Goal: Task Accomplishment & Management: Manage account settings

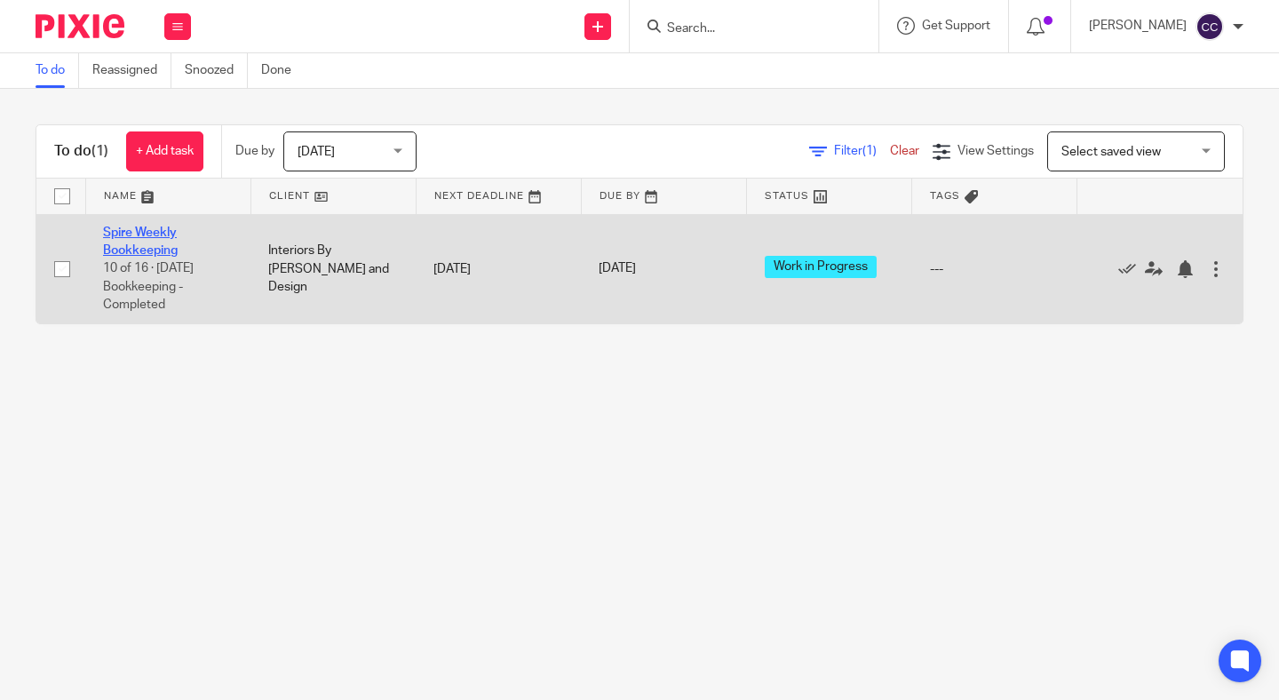
click at [161, 250] on link "Spire Weekly Bookkeeping" at bounding box center [140, 241] width 75 height 30
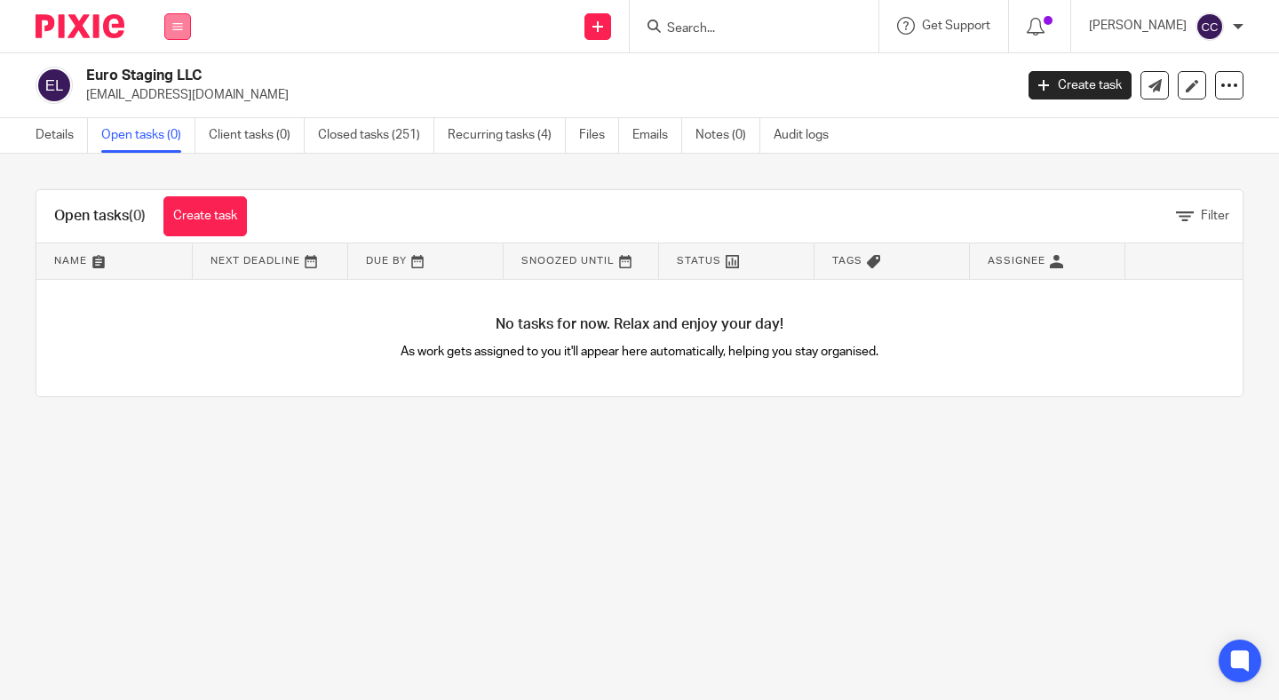
click at [175, 38] on button at bounding box center [177, 26] width 27 height 27
click at [163, 79] on link "Work" at bounding box center [168, 82] width 28 height 12
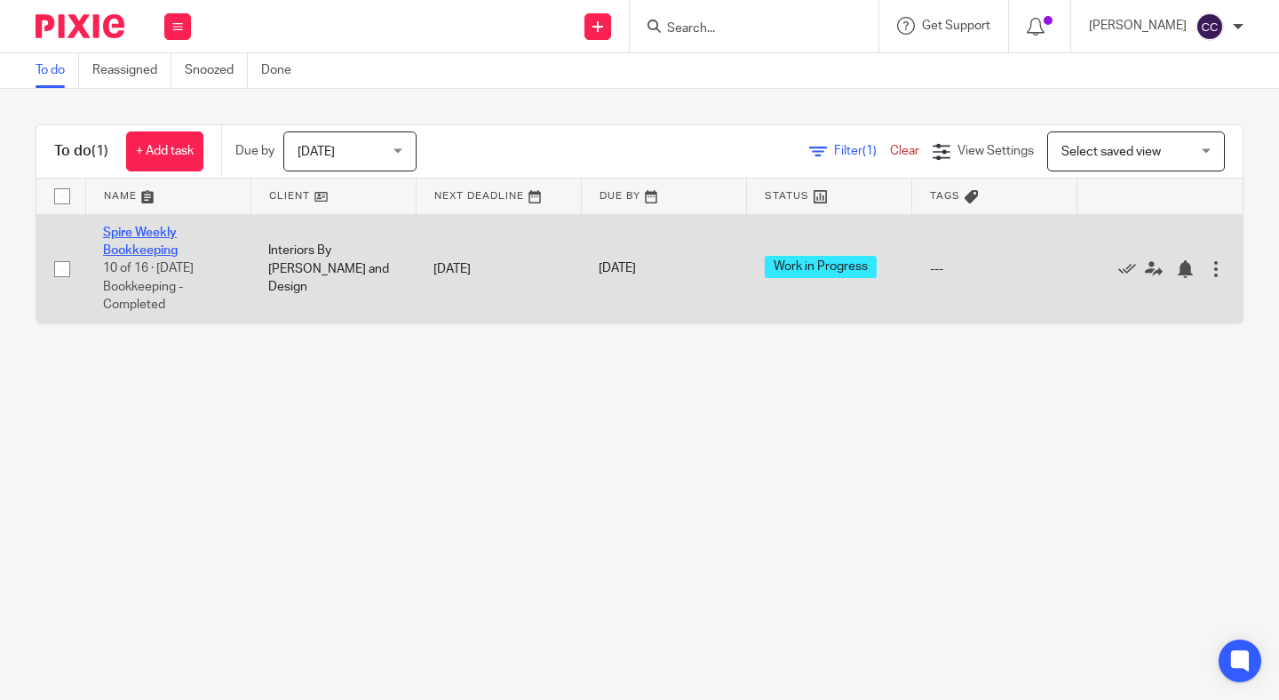
click at [127, 250] on link "Spire Weekly Bookkeeping" at bounding box center [140, 241] width 75 height 30
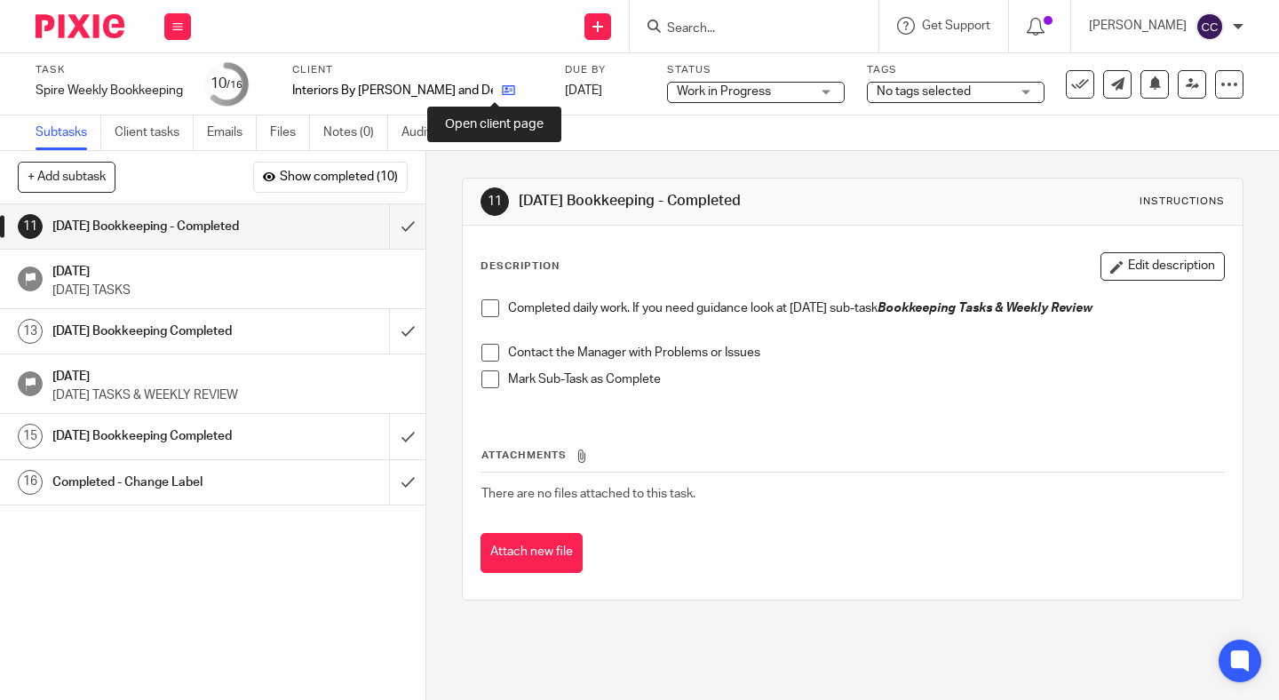
click at [502, 95] on icon at bounding box center [508, 89] width 13 height 13
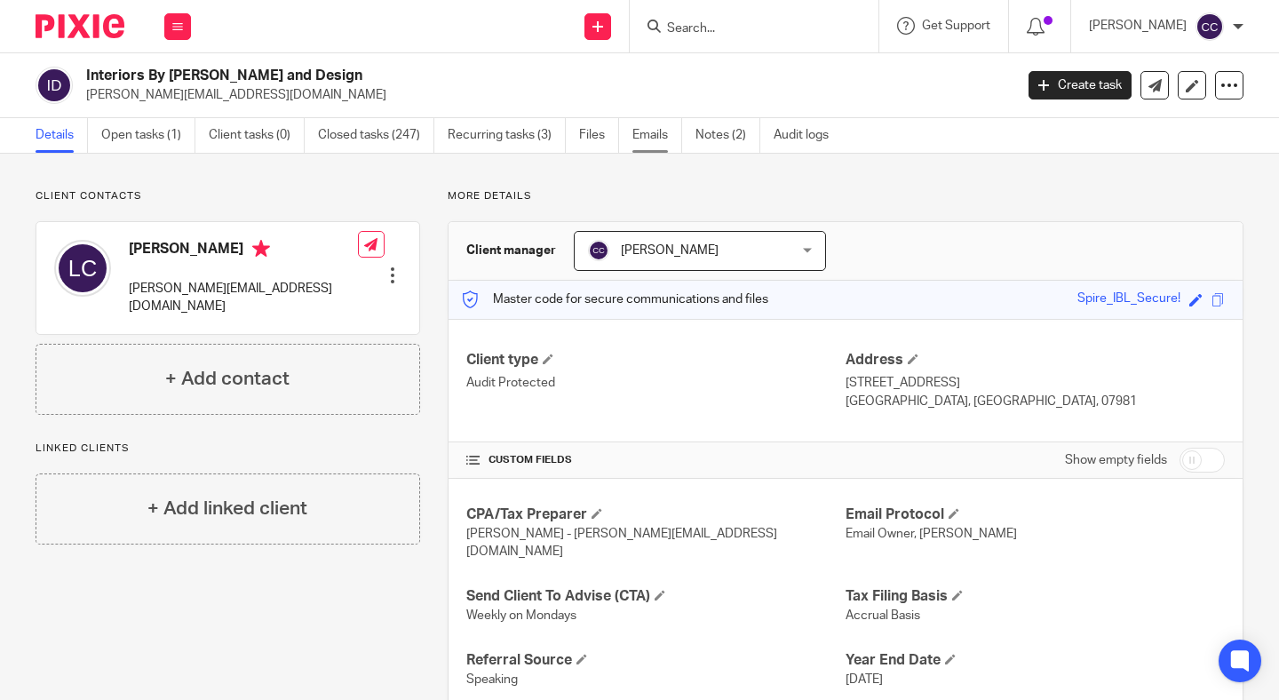
click at [667, 131] on link "Emails" at bounding box center [657, 135] width 50 height 35
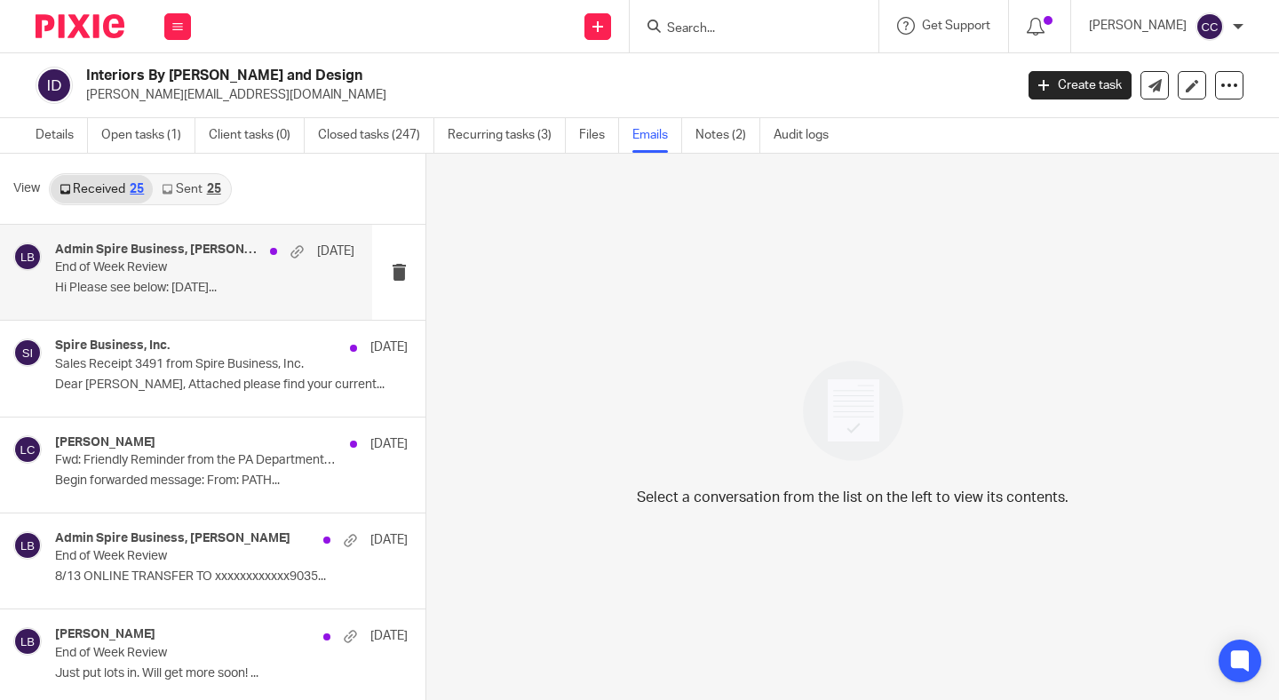
click at [113, 282] on p "Hi Please see below: [DATE]..." at bounding box center [204, 288] width 299 height 15
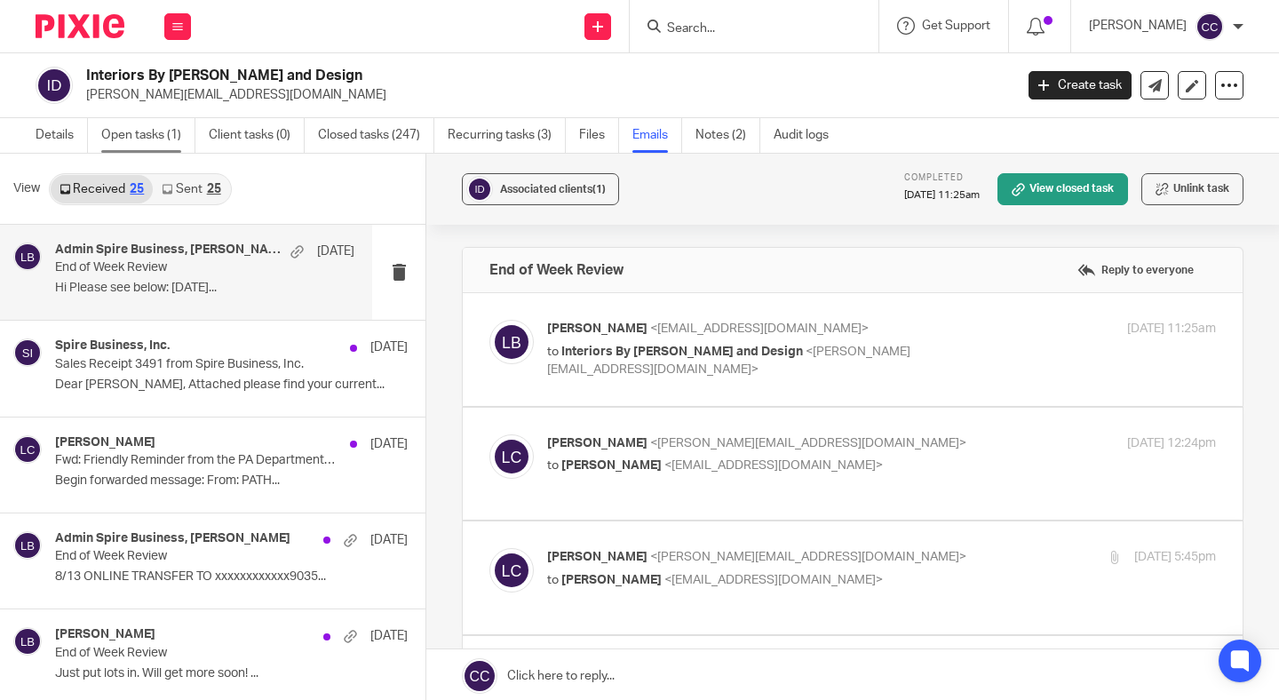
click at [125, 131] on link "Open tasks (1)" at bounding box center [148, 135] width 94 height 35
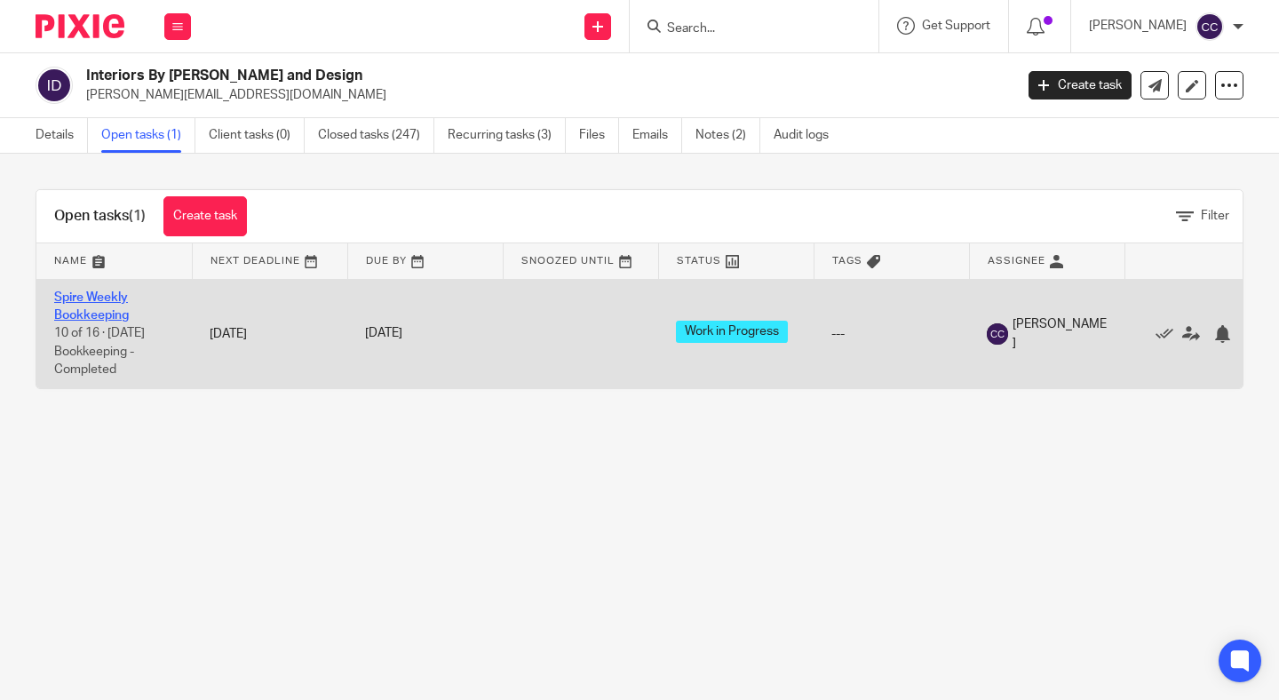
click at [77, 307] on link "Spire Weekly Bookkeeping" at bounding box center [91, 306] width 75 height 30
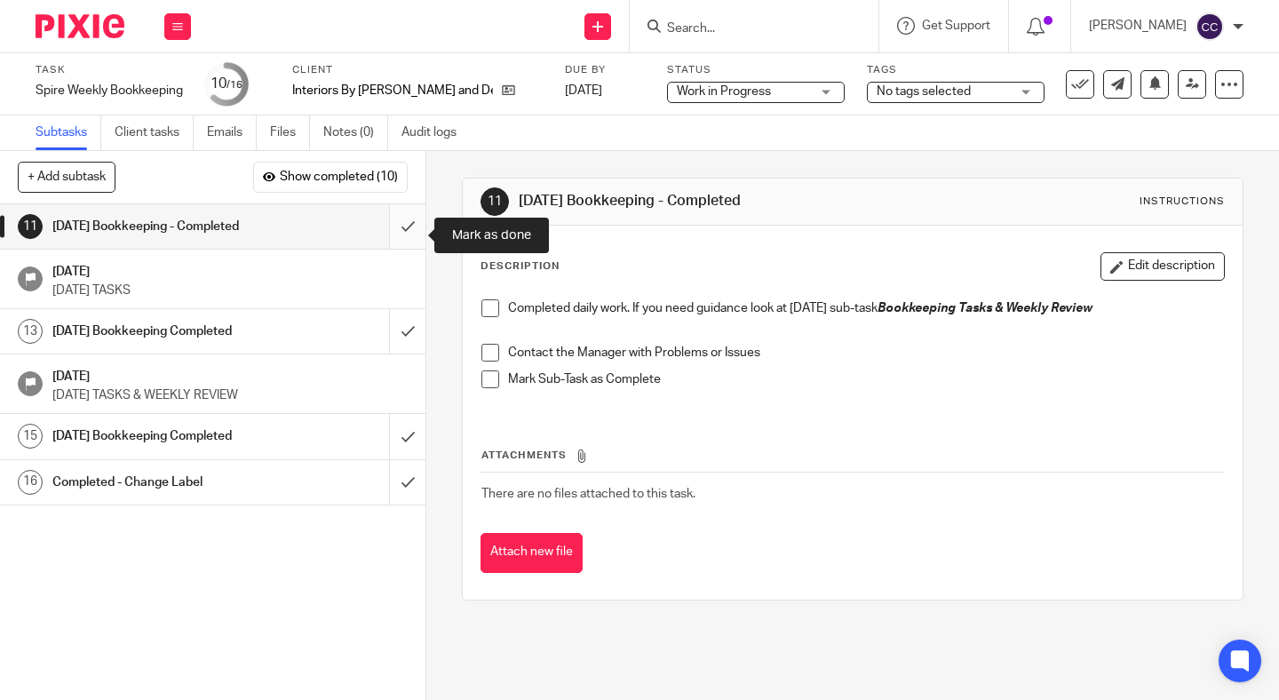
click at [399, 242] on input "submit" at bounding box center [212, 226] width 425 height 44
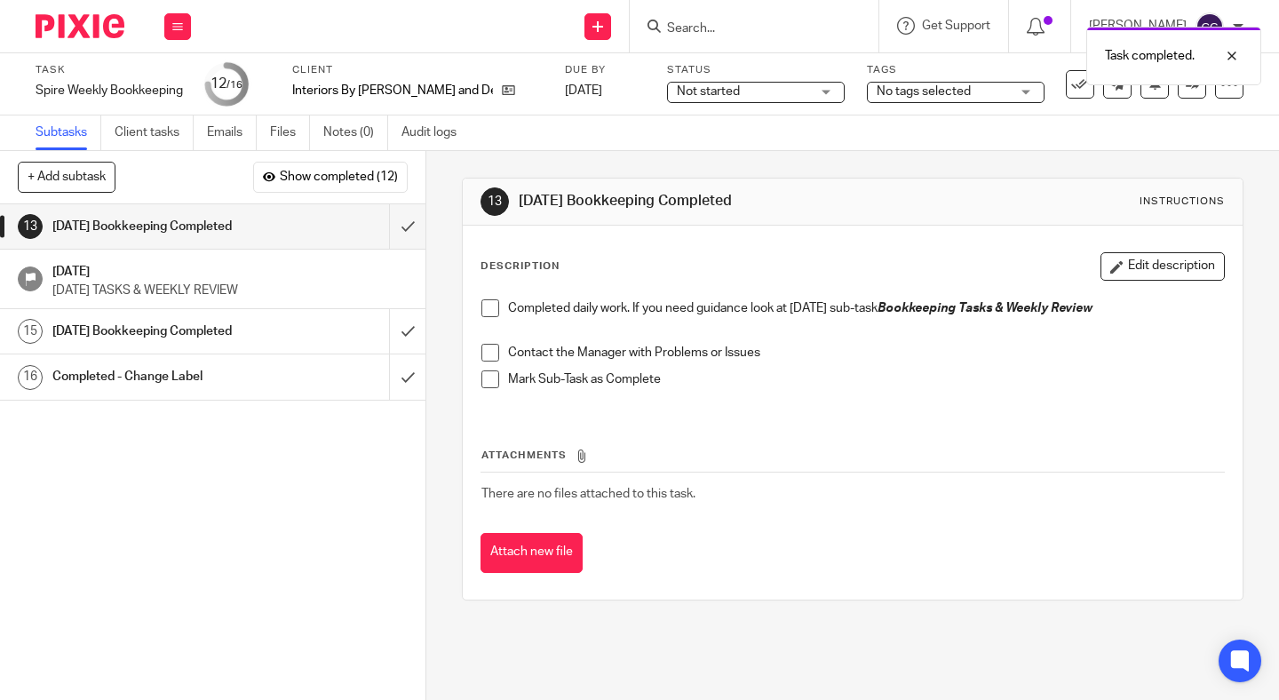
click at [772, 91] on span "Not started" at bounding box center [743, 92] width 133 height 19
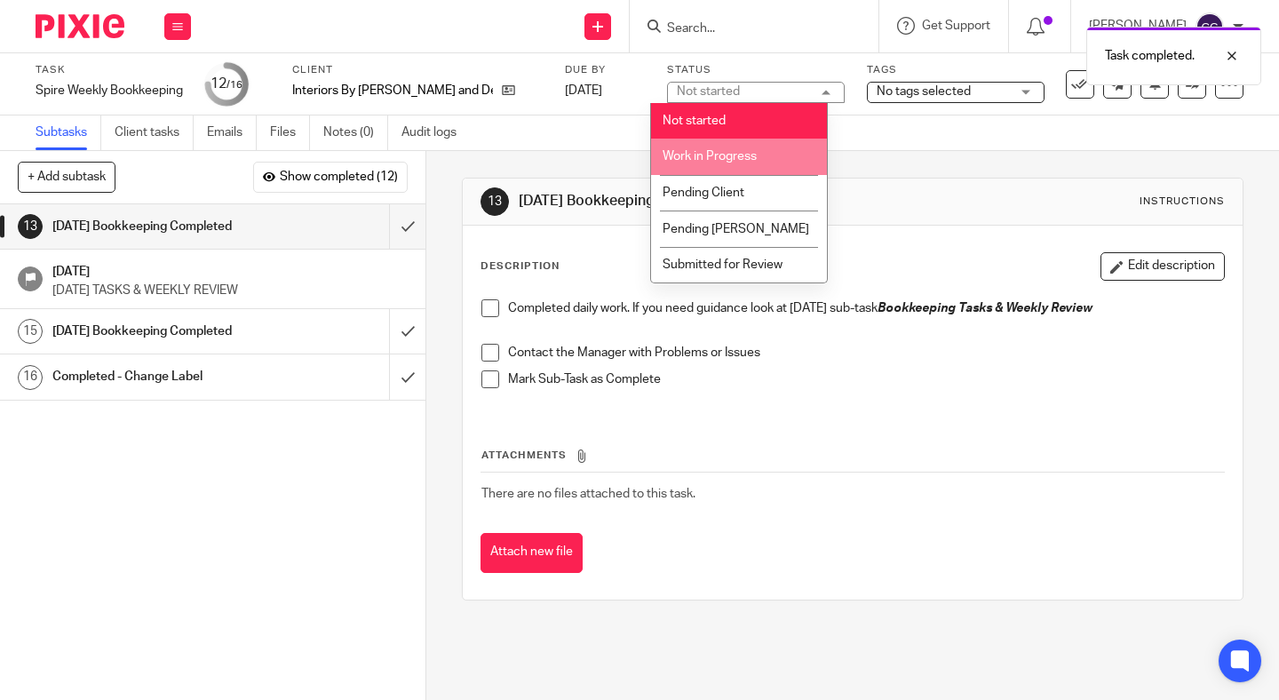
click at [761, 159] on li "Work in Progress" at bounding box center [739, 157] width 176 height 36
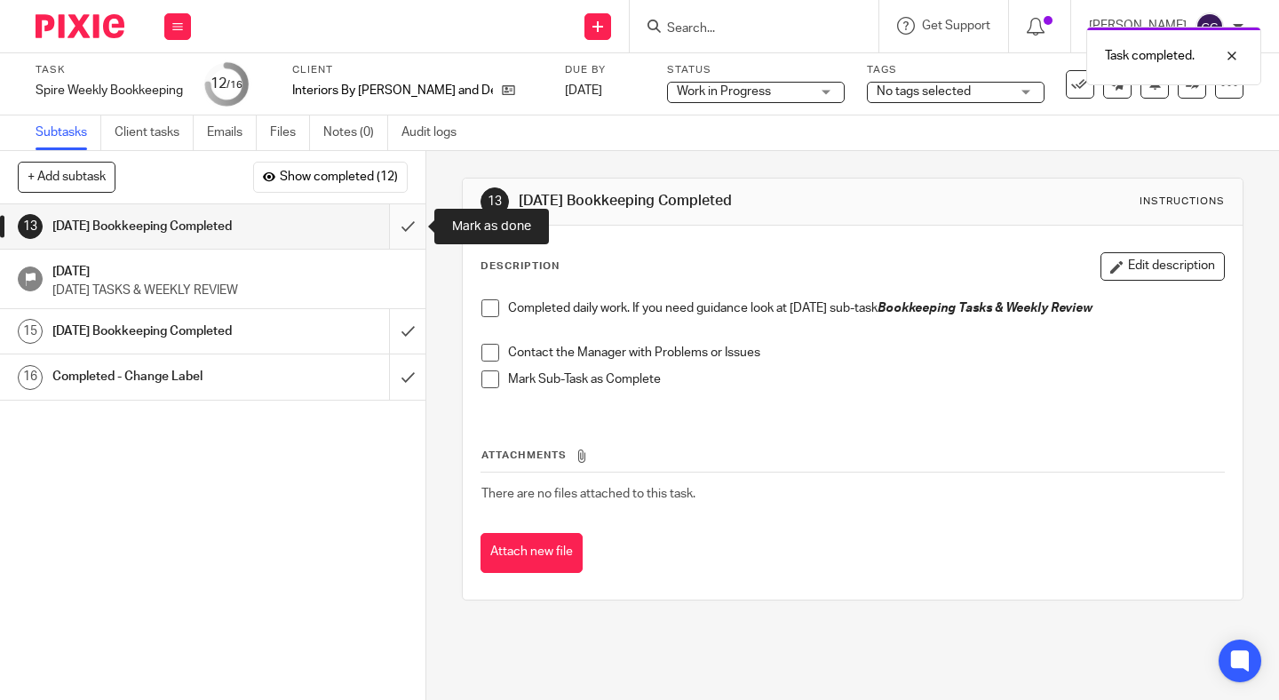
click at [403, 226] on input "submit" at bounding box center [212, 226] width 425 height 44
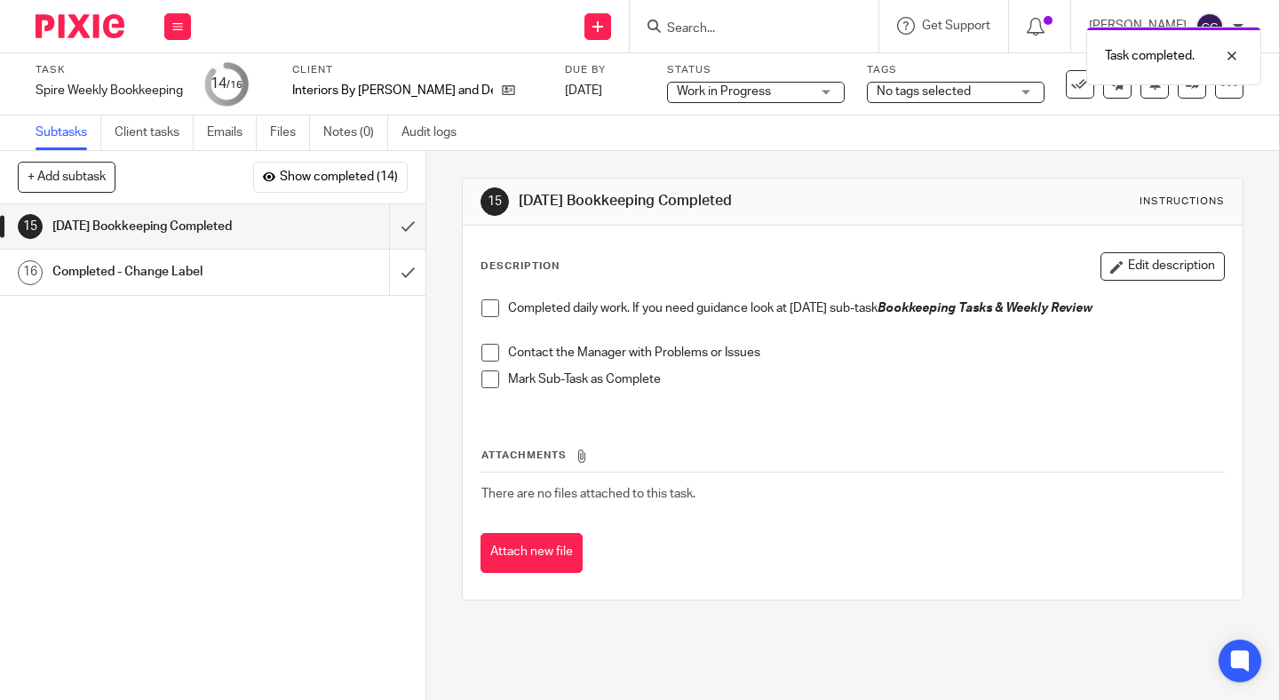
click at [492, 313] on span at bounding box center [490, 308] width 18 height 18
click at [492, 345] on span at bounding box center [490, 353] width 18 height 18
click at [492, 377] on span at bounding box center [490, 379] width 18 height 18
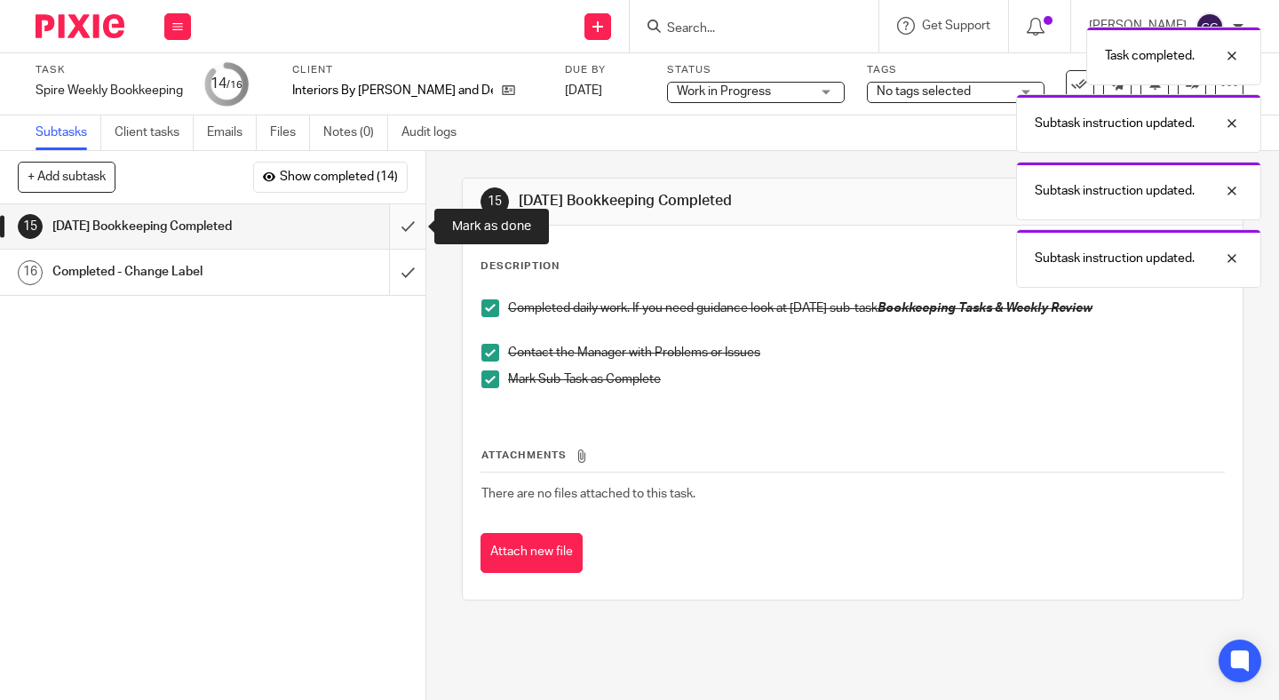
click at [416, 221] on input "submit" at bounding box center [212, 226] width 425 height 44
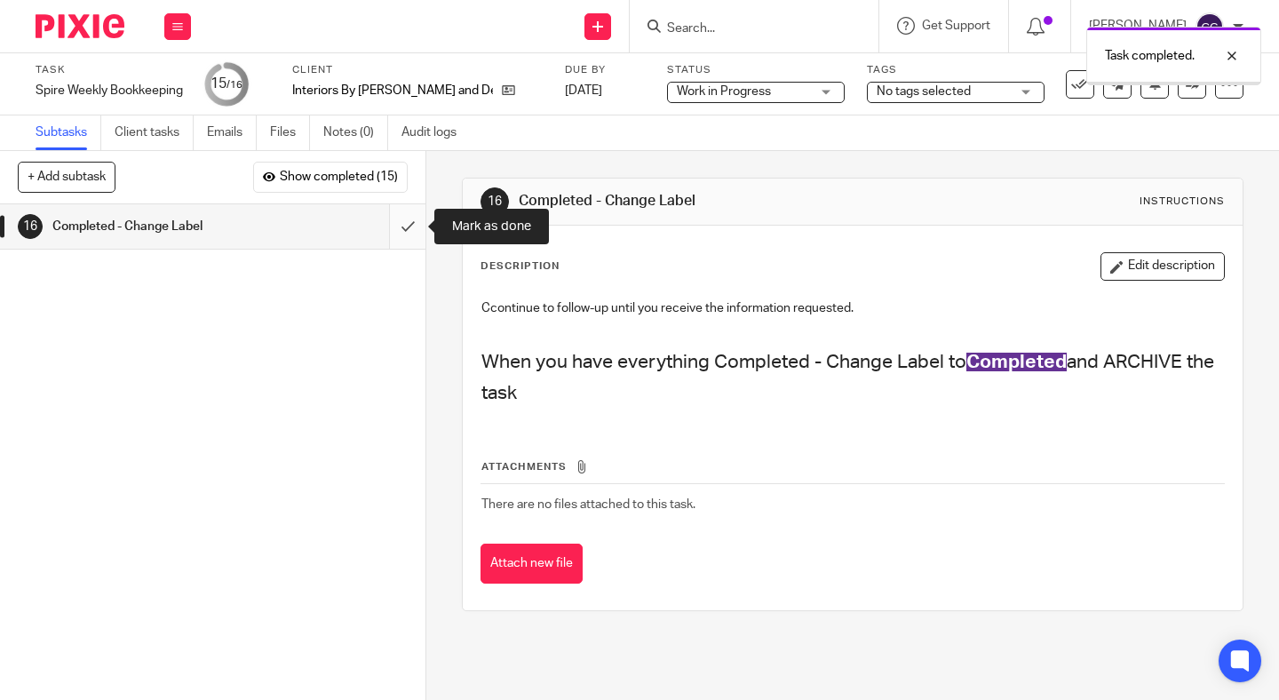
click at [403, 234] on input "submit" at bounding box center [212, 226] width 425 height 44
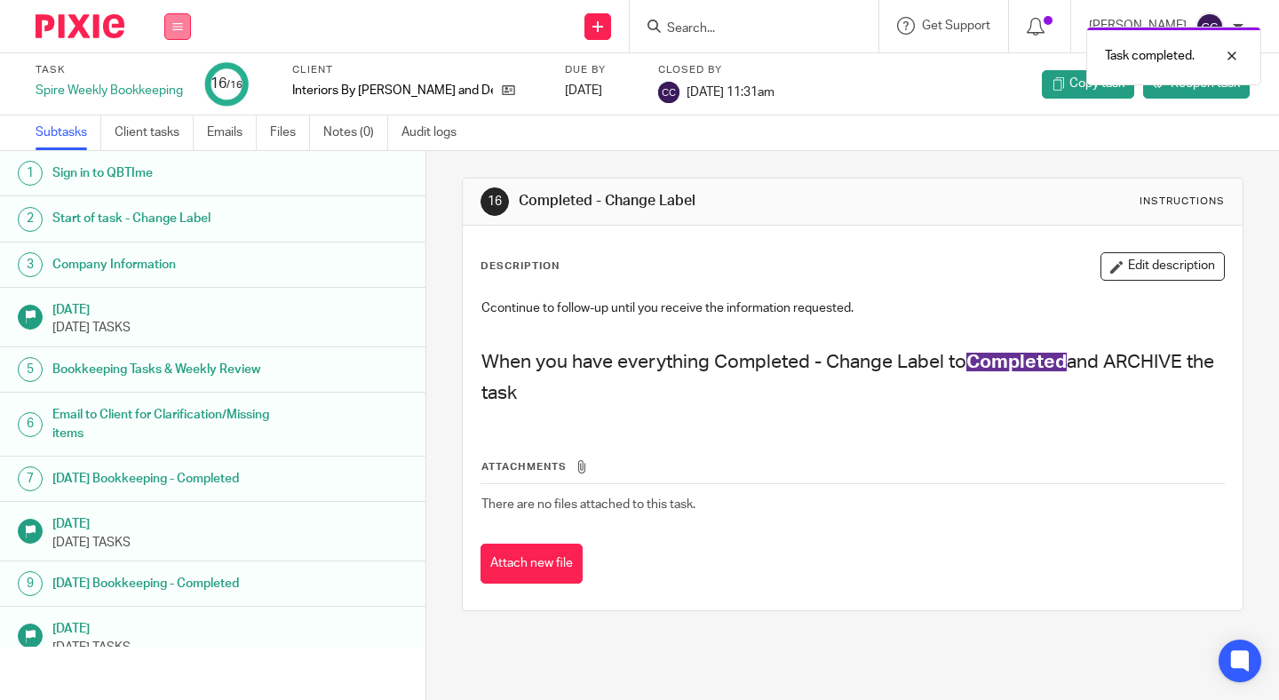
click at [181, 23] on icon at bounding box center [177, 26] width 11 height 11
click at [181, 83] on link "Work" at bounding box center [169, 82] width 31 height 12
